Goal: Task Accomplishment & Management: Manage account settings

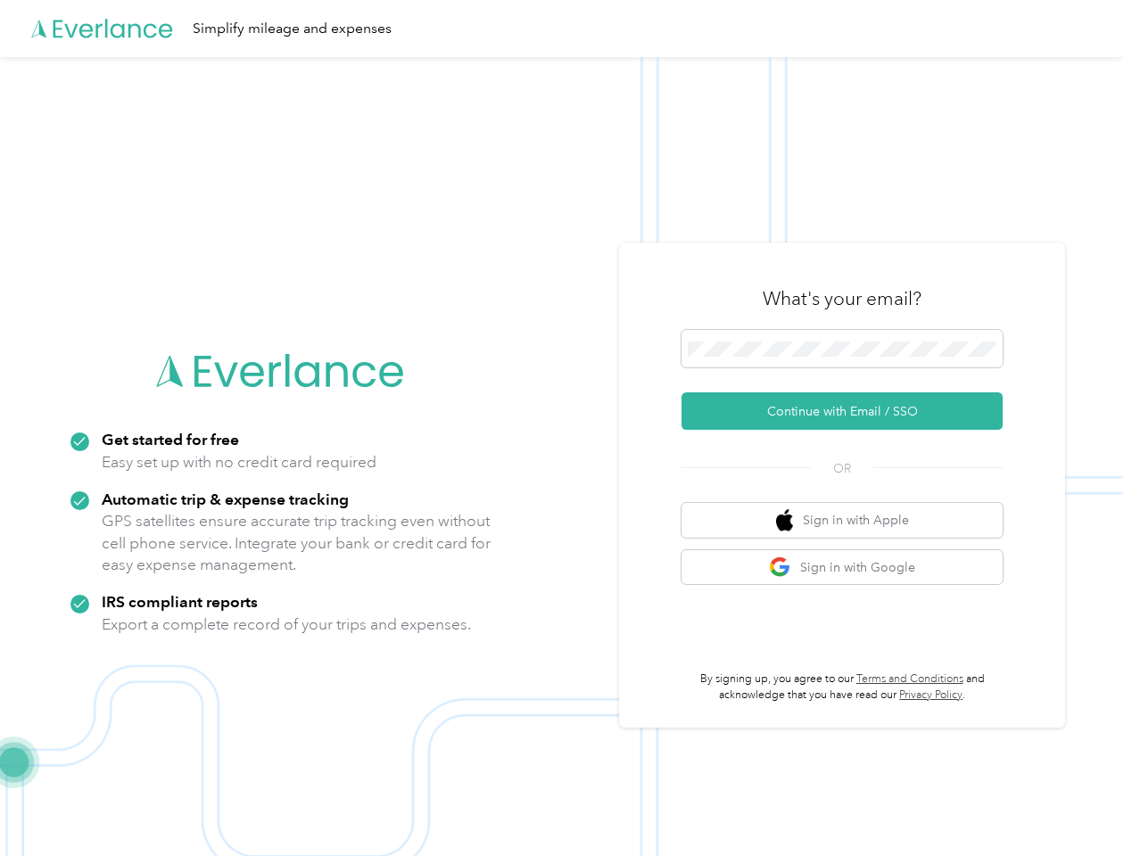
click at [566, 428] on img at bounding box center [561, 485] width 1123 height 856
click at [566, 29] on div "Simplify mileage and expenses" at bounding box center [561, 28] width 1123 height 57
click at [849, 411] on button "Continue with Email / SSO" at bounding box center [842, 411] width 321 height 37
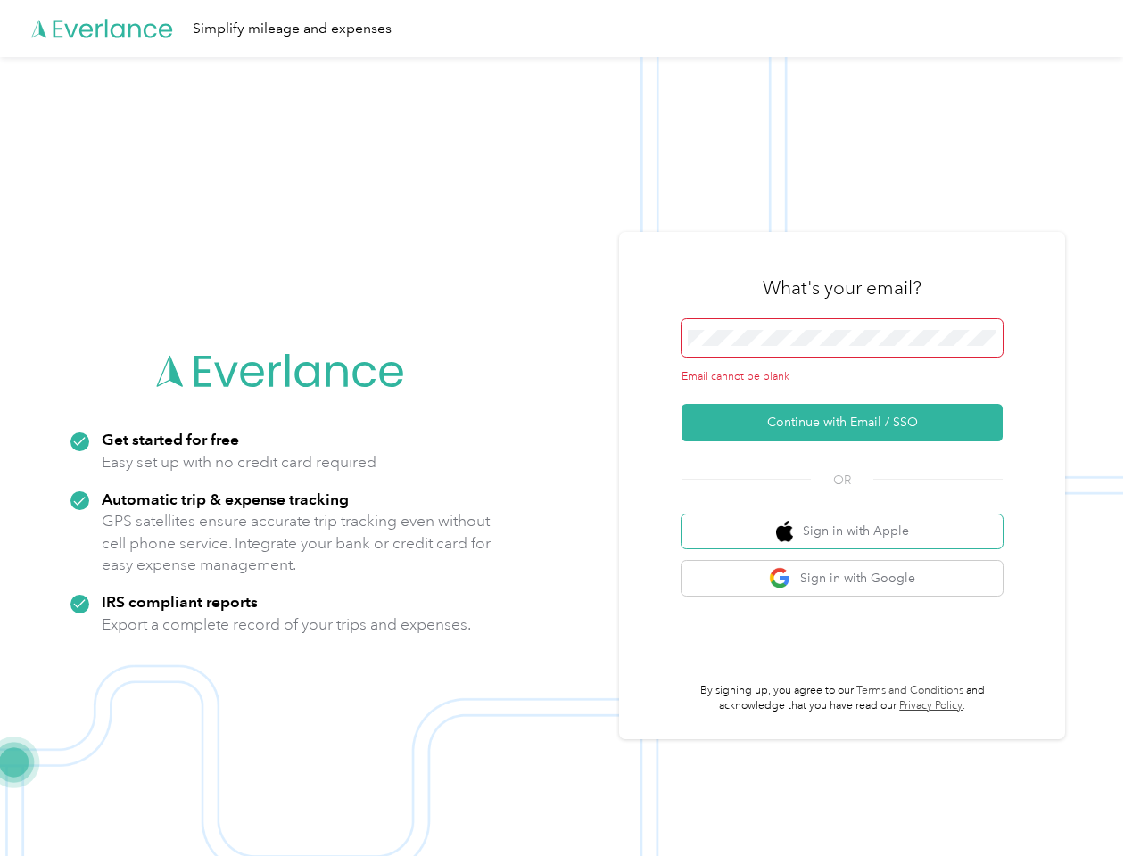
click at [849, 520] on button "Sign in with Apple" at bounding box center [842, 532] width 321 height 35
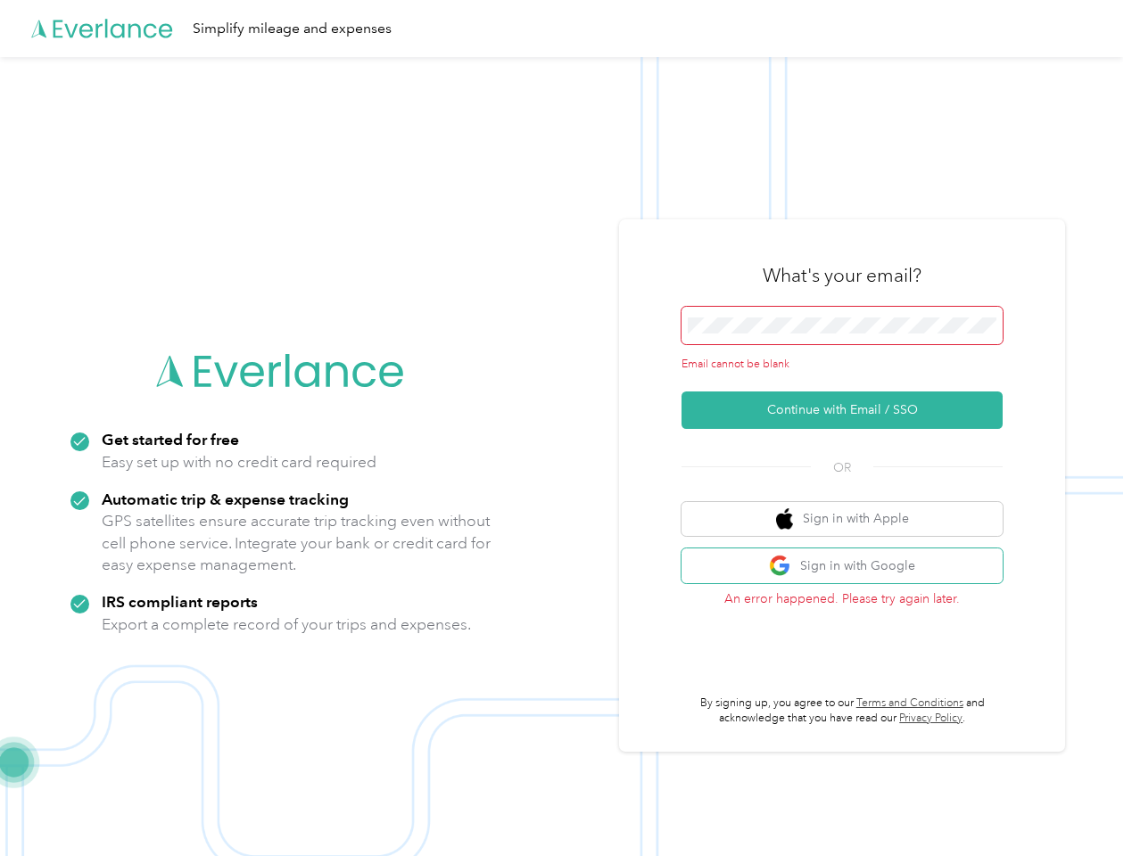
click at [849, 567] on button "Sign in with Google" at bounding box center [842, 566] width 321 height 35
